Goal: Complete application form

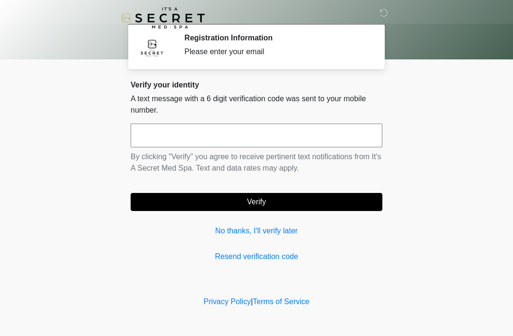
click at [154, 133] on input "text" at bounding box center [257, 136] width 252 height 24
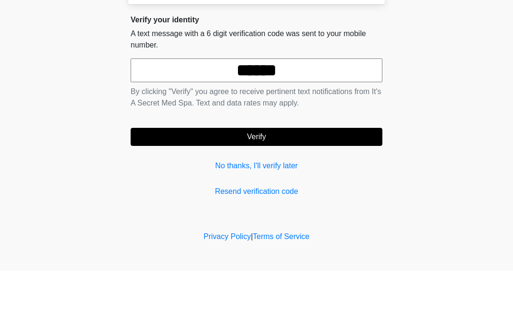
type input "******"
click at [254, 193] on button "Verify" at bounding box center [257, 202] width 252 height 18
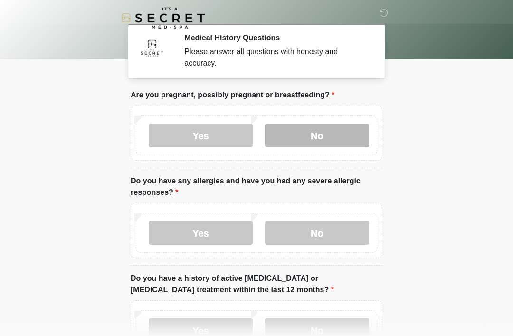
click at [318, 136] on label "No" at bounding box center [317, 136] width 104 height 24
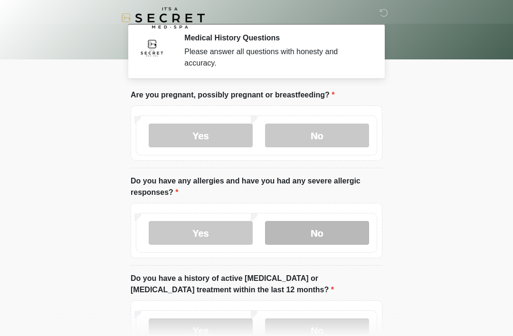
click at [318, 234] on label "No" at bounding box center [317, 233] width 104 height 24
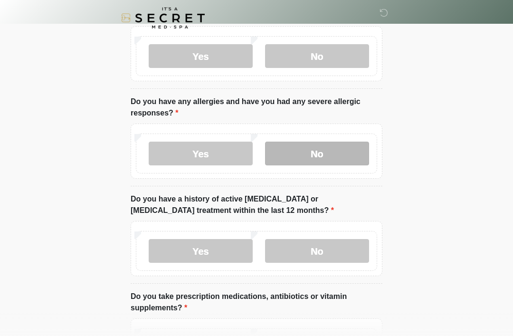
scroll to position [78, 0]
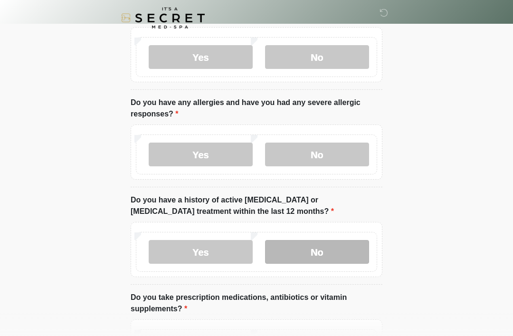
click at [323, 250] on label "No" at bounding box center [317, 252] width 104 height 24
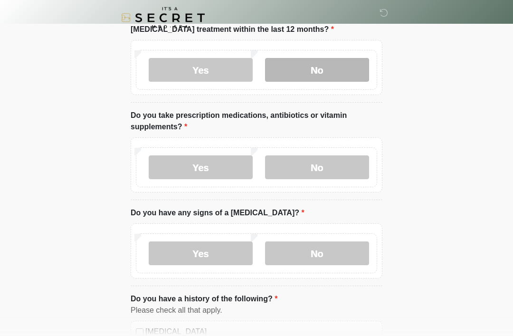
scroll to position [265, 0]
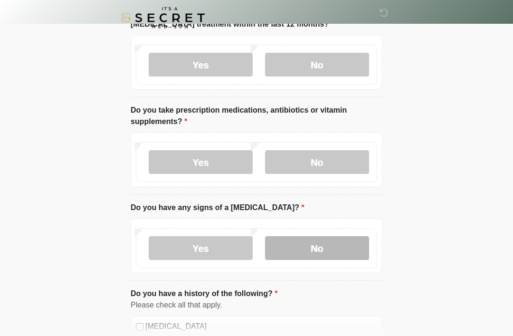
click at [326, 248] on label "No" at bounding box center [317, 249] width 104 height 24
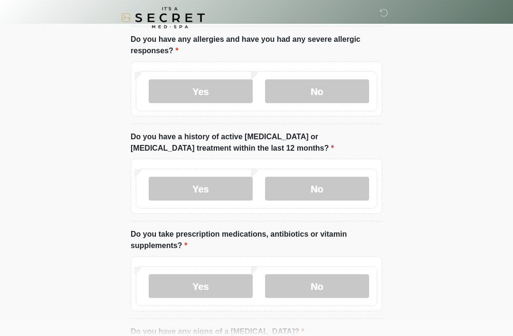
scroll to position [146, 0]
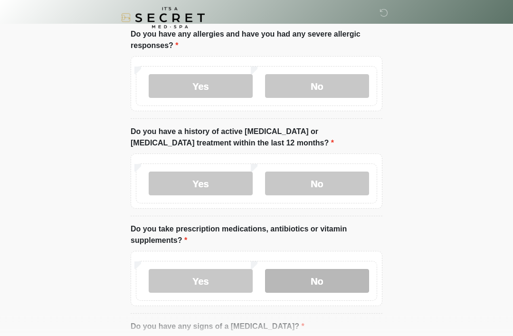
click at [320, 280] on label "No" at bounding box center [317, 282] width 104 height 24
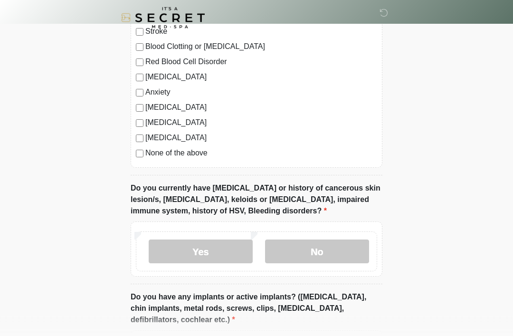
scroll to position [609, 0]
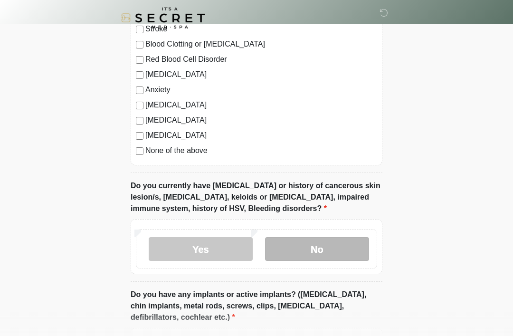
click at [321, 250] on label "No" at bounding box center [317, 249] width 104 height 24
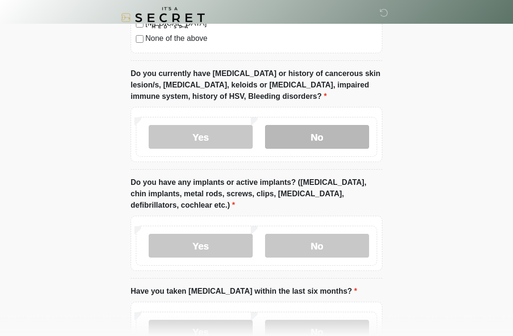
scroll to position [721, 0]
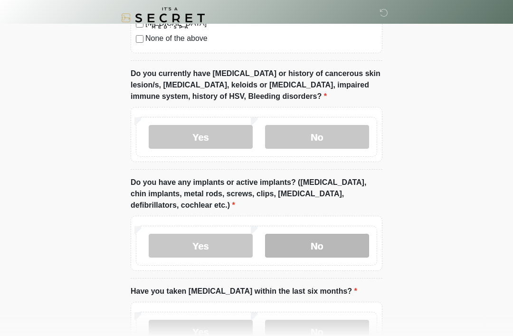
click at [317, 250] on label "No" at bounding box center [317, 246] width 104 height 24
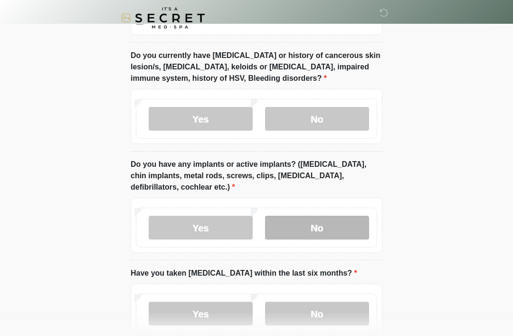
scroll to position [794, 0]
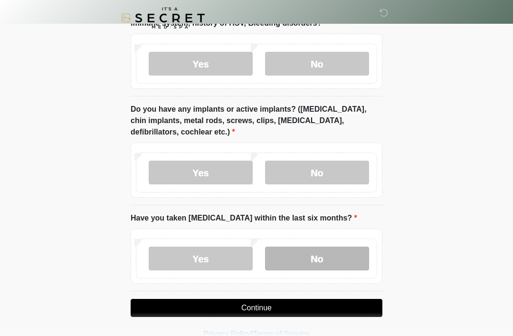
click at [318, 260] on label "No" at bounding box center [317, 259] width 104 height 24
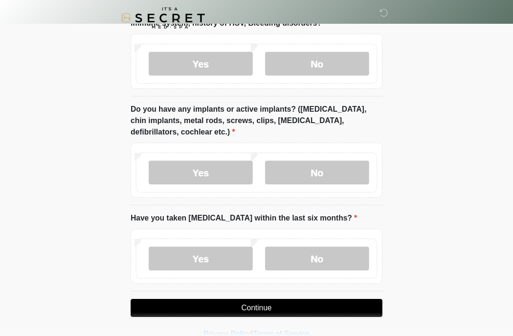
click at [260, 307] on button "Continue" at bounding box center [257, 308] width 252 height 18
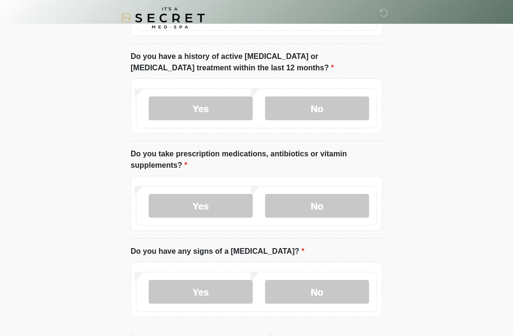
scroll to position [0, 0]
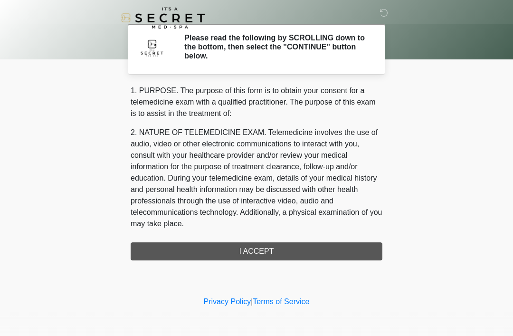
click at [266, 253] on div "1. PURPOSE. The purpose of this form is to obtain your consent for a telemedici…" at bounding box center [257, 172] width 252 height 175
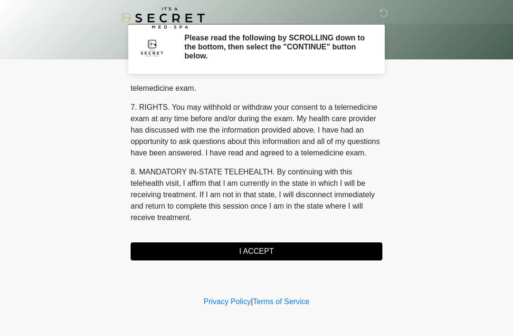
scroll to position [405, 0]
click at [259, 252] on button "I ACCEPT" at bounding box center [257, 251] width 252 height 18
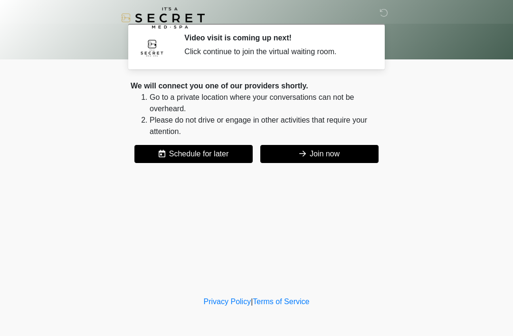
click at [334, 159] on button "Join now" at bounding box center [319, 154] width 118 height 18
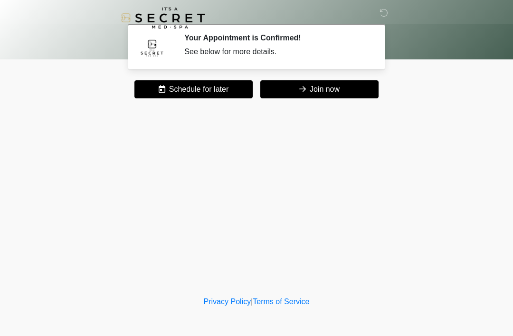
click at [353, 92] on button "Join now" at bounding box center [319, 89] width 118 height 18
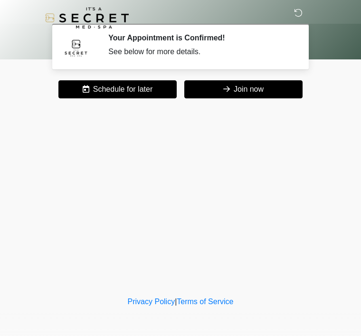
click at [303, 10] on icon at bounding box center [298, 13] width 9 height 9
